Goal: Task Accomplishment & Management: Manage account settings

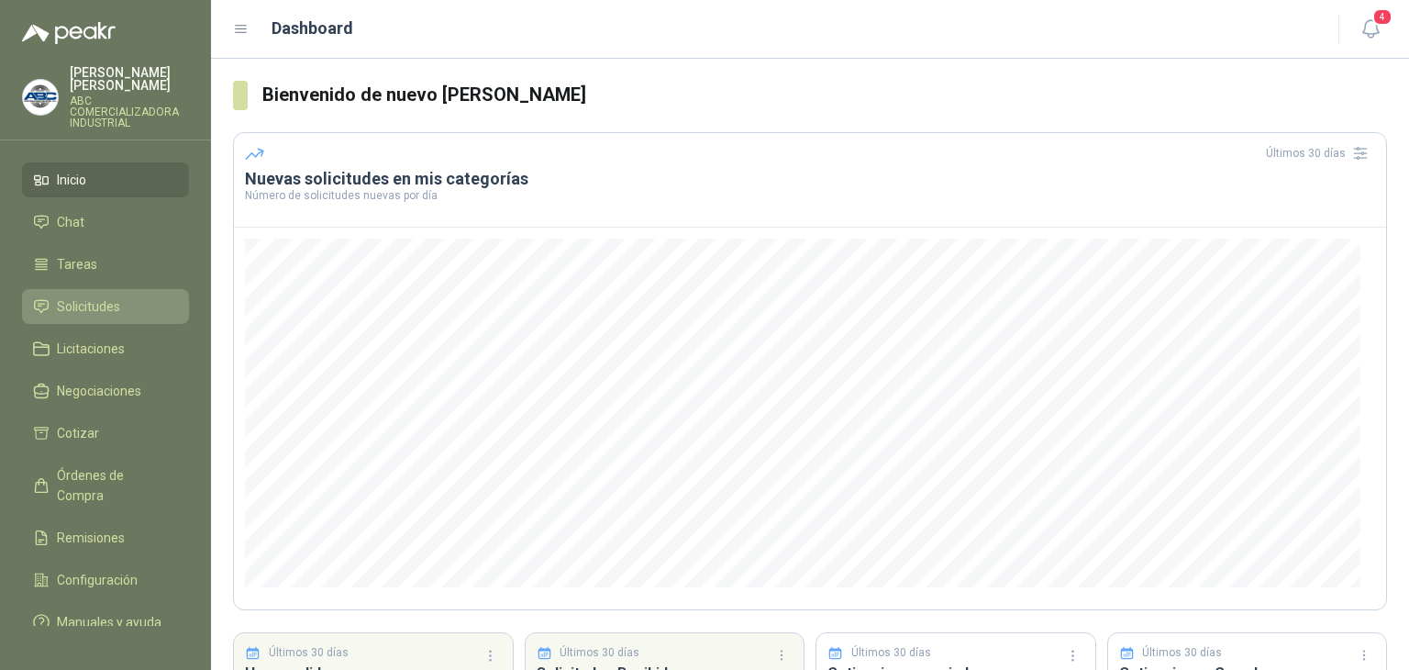
click at [110, 301] on span "Solicitudes" at bounding box center [88, 306] width 63 height 20
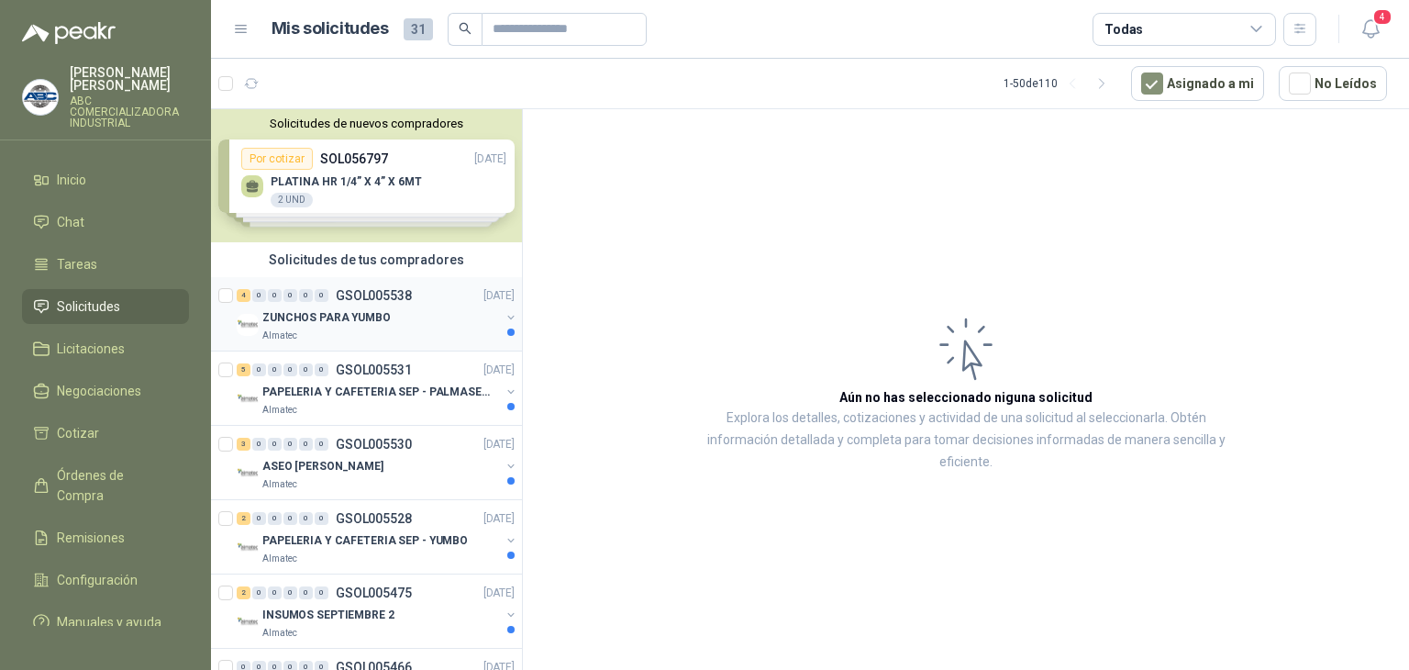
click at [341, 321] on p "ZUNCHOS PARA YUMBO" at bounding box center [326, 317] width 128 height 17
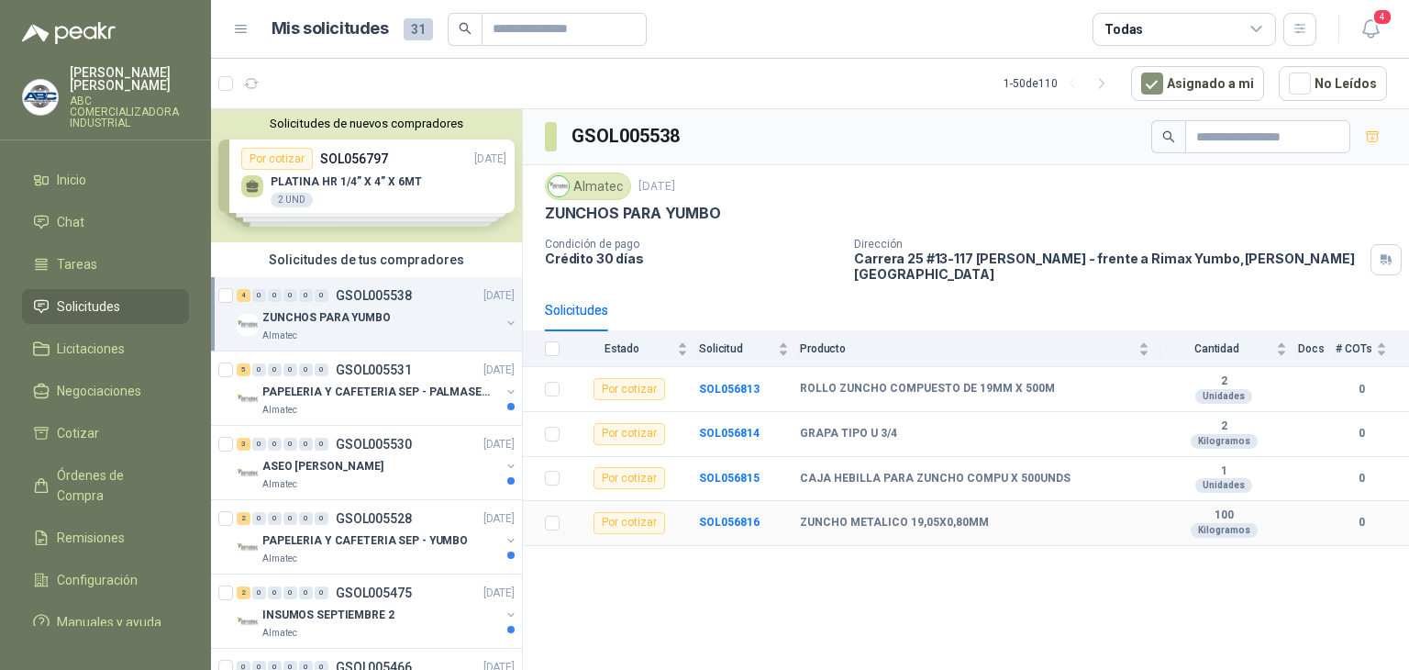
click at [636, 512] on div "Por cotizar" at bounding box center [630, 523] width 72 height 22
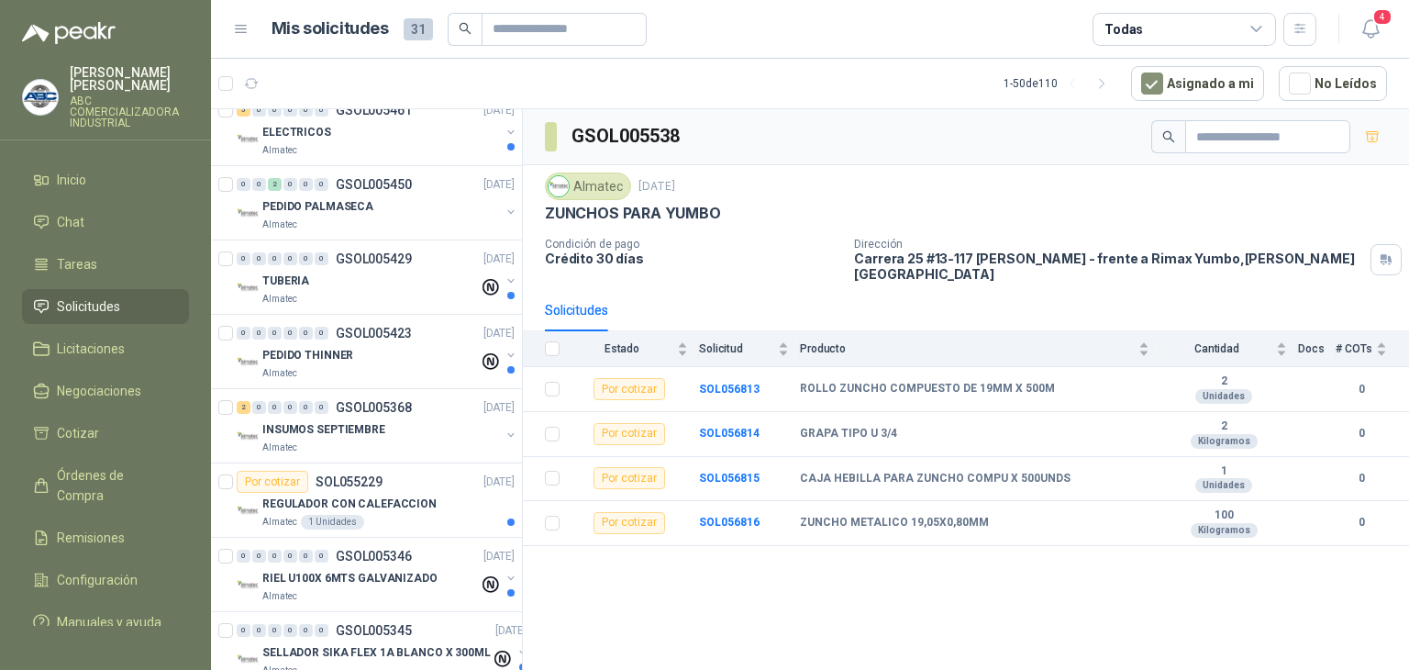
scroll to position [734, 0]
